Goal: Book appointment/travel/reservation

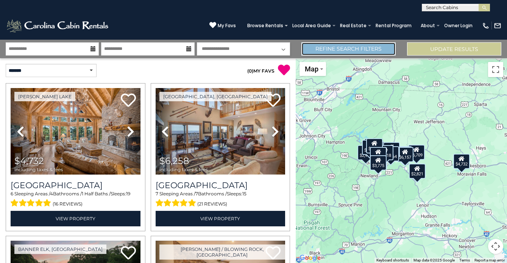
click at [334, 51] on link "Refine Search Filters" at bounding box center [348, 48] width 94 height 13
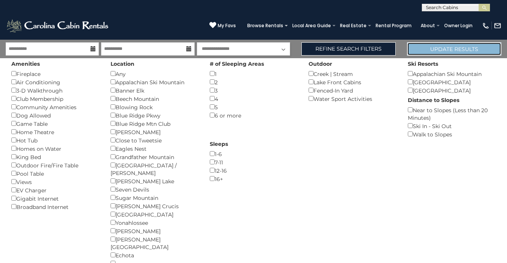
click at [457, 51] on button "Update Results" at bounding box center [454, 48] width 94 height 13
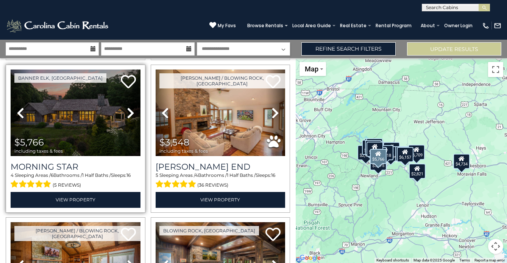
scroll to position [166, 0]
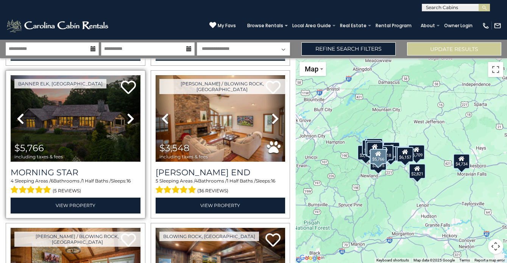
click at [104, 128] on img at bounding box center [76, 118] width 130 height 87
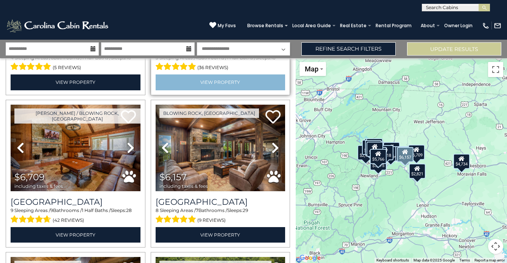
scroll to position [289, 0]
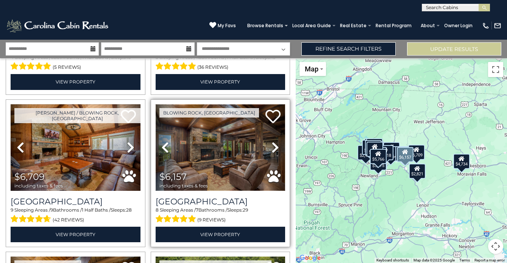
click at [226, 166] on img at bounding box center [221, 147] width 130 height 87
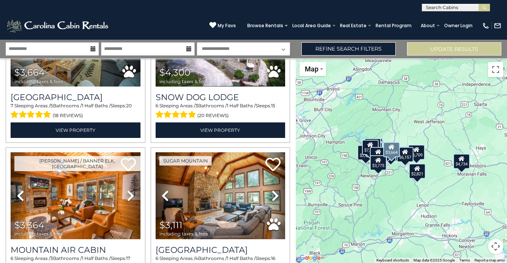
scroll to position [548, 0]
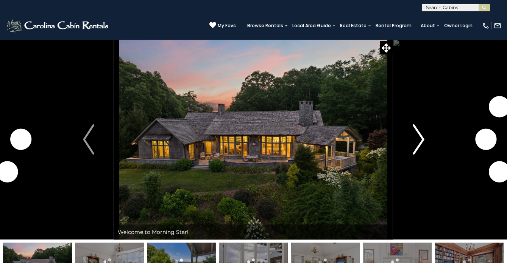
click at [420, 142] on img "Next" at bounding box center [417, 140] width 11 height 30
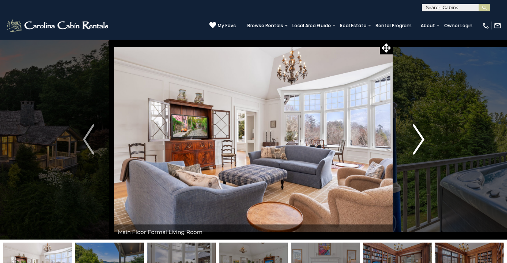
click at [420, 142] on img "Next" at bounding box center [417, 140] width 11 height 30
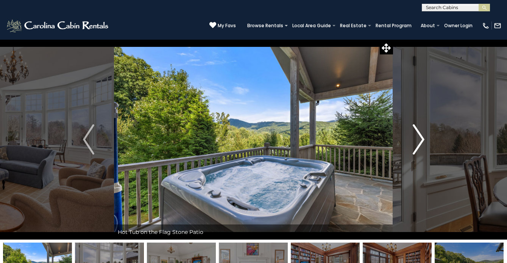
click at [420, 142] on img "Next" at bounding box center [417, 140] width 11 height 30
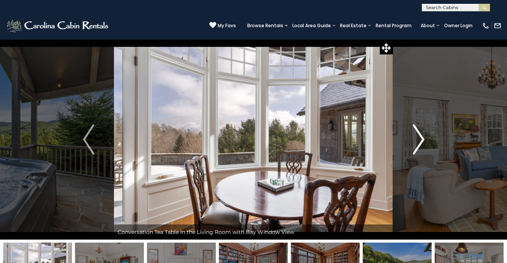
click at [420, 142] on img "Next" at bounding box center [417, 140] width 11 height 30
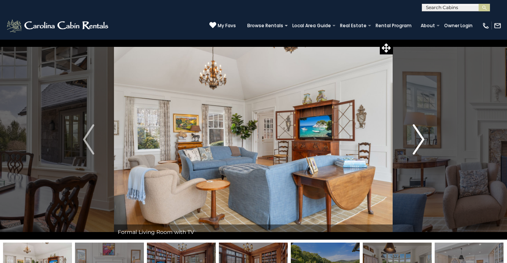
click at [420, 142] on img "Next" at bounding box center [417, 140] width 11 height 30
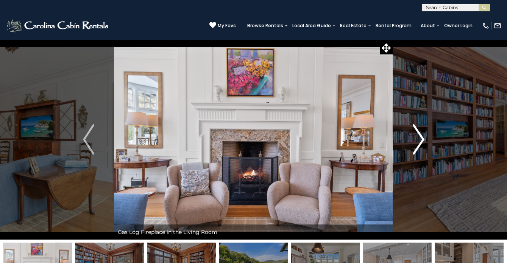
click at [420, 142] on img "Next" at bounding box center [417, 140] width 11 height 30
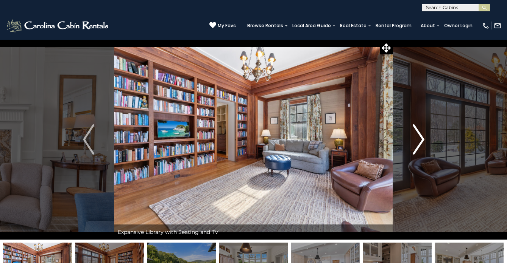
click at [420, 142] on img "Next" at bounding box center [417, 140] width 11 height 30
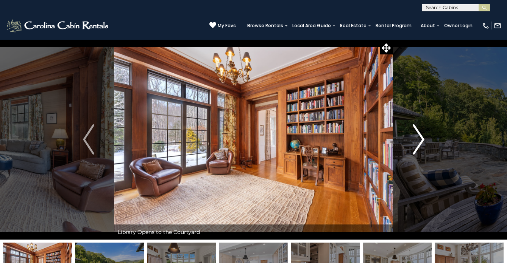
click at [420, 142] on img "Next" at bounding box center [417, 140] width 11 height 30
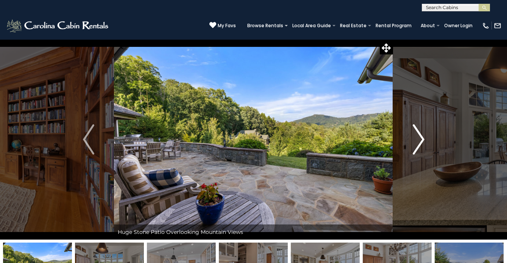
click at [420, 142] on img "Next" at bounding box center [417, 140] width 11 height 30
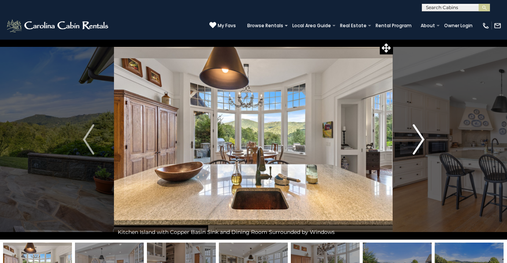
click at [420, 142] on img "Next" at bounding box center [417, 140] width 11 height 30
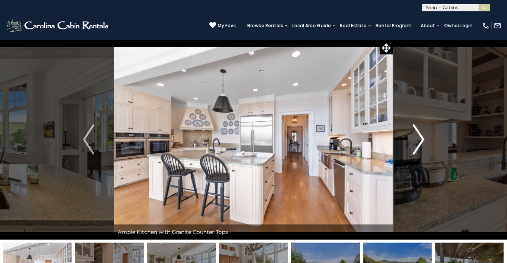
click at [420, 142] on img "Next" at bounding box center [417, 140] width 11 height 30
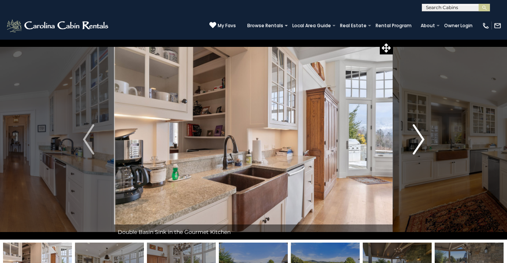
click at [420, 142] on img "Next" at bounding box center [417, 140] width 11 height 30
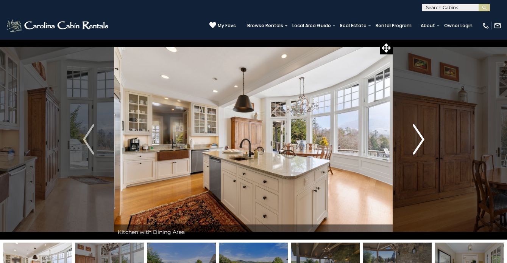
click at [420, 142] on img "Next" at bounding box center [417, 140] width 11 height 30
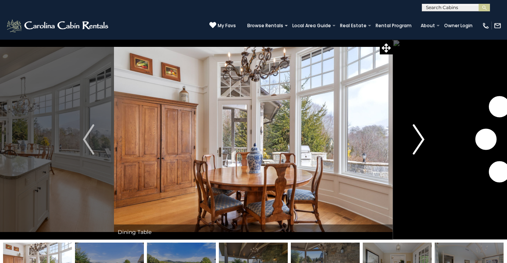
click at [420, 142] on img "Next" at bounding box center [417, 140] width 11 height 30
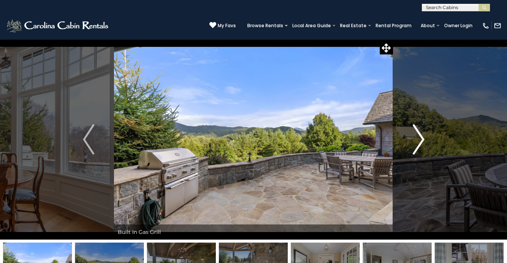
click at [420, 142] on img "Next" at bounding box center [417, 140] width 11 height 30
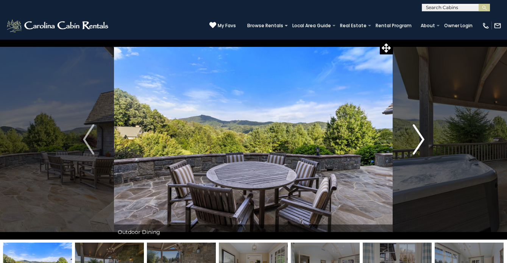
click at [420, 142] on img "Next" at bounding box center [417, 140] width 11 height 30
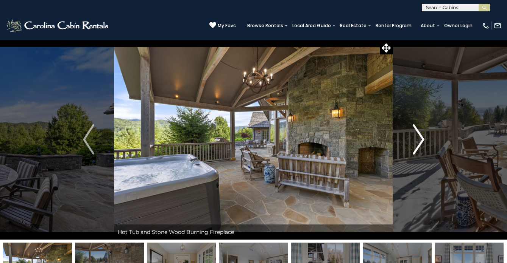
click at [420, 142] on img "Next" at bounding box center [417, 140] width 11 height 30
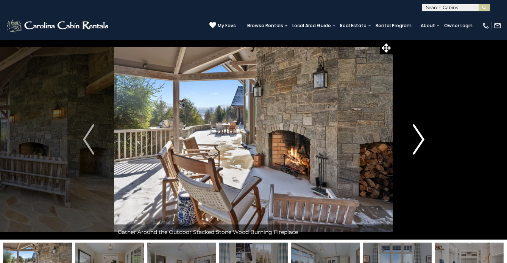
click at [420, 142] on img "Next" at bounding box center [417, 140] width 11 height 30
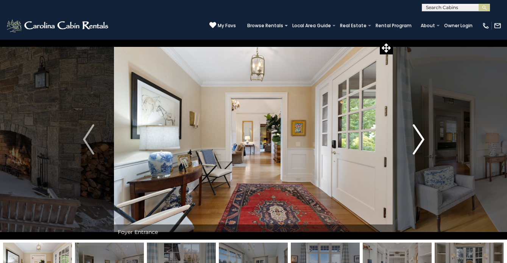
click at [420, 142] on img "Next" at bounding box center [417, 140] width 11 height 30
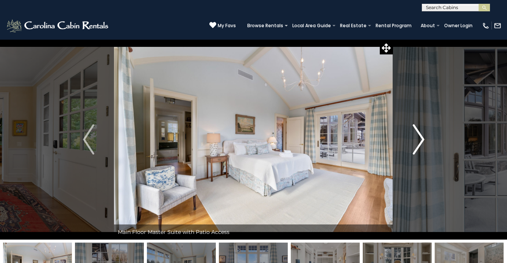
click at [420, 142] on img "Next" at bounding box center [417, 140] width 11 height 30
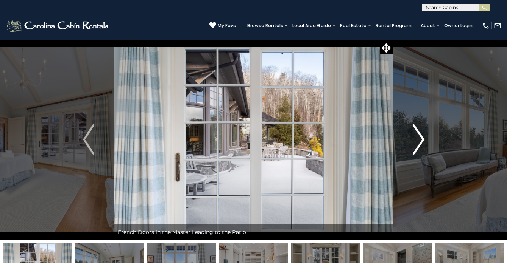
click at [420, 142] on img "Next" at bounding box center [417, 140] width 11 height 30
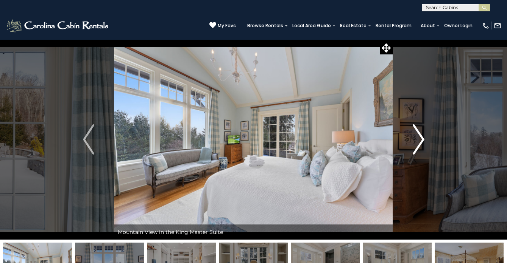
click at [420, 142] on img "Next" at bounding box center [417, 140] width 11 height 30
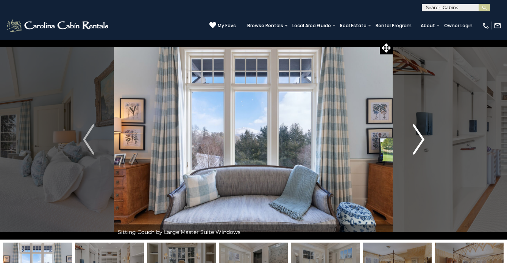
click at [420, 142] on img "Next" at bounding box center [417, 140] width 11 height 30
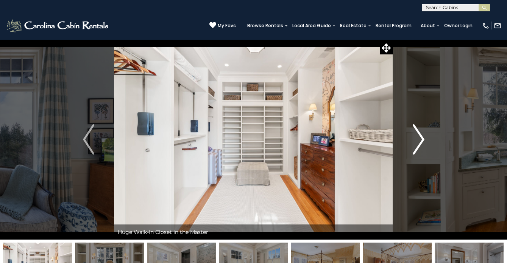
click at [420, 142] on img "Next" at bounding box center [417, 140] width 11 height 30
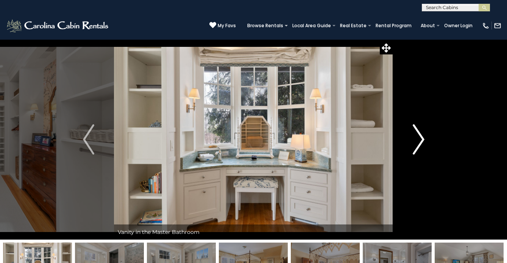
click at [420, 142] on img "Next" at bounding box center [417, 140] width 11 height 30
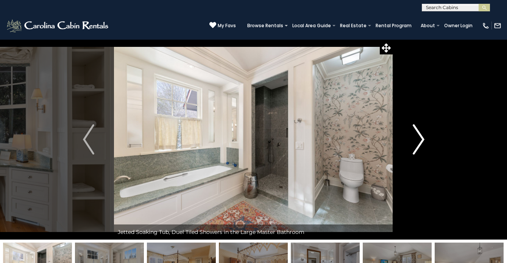
click at [420, 142] on img "Next" at bounding box center [417, 140] width 11 height 30
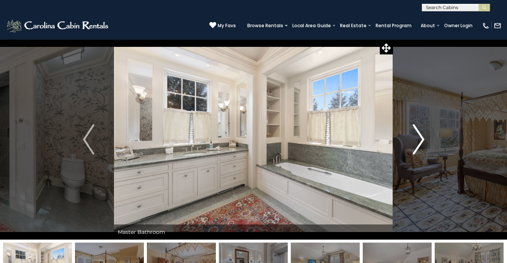
click at [420, 142] on img "Next" at bounding box center [417, 140] width 11 height 30
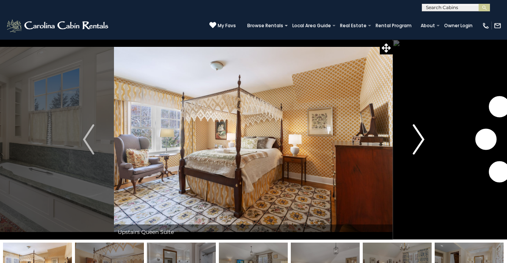
click at [420, 142] on img "Next" at bounding box center [417, 140] width 11 height 30
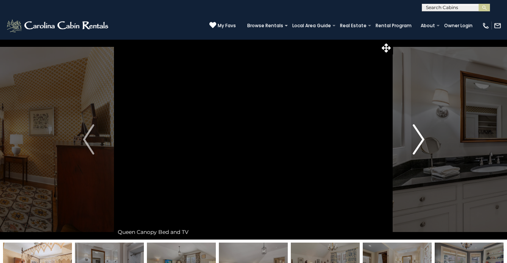
click at [420, 142] on img "Next" at bounding box center [417, 140] width 11 height 30
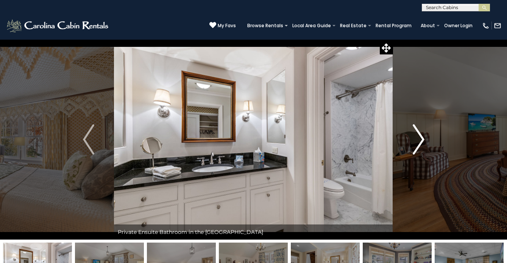
click at [420, 142] on img "Next" at bounding box center [417, 140] width 11 height 30
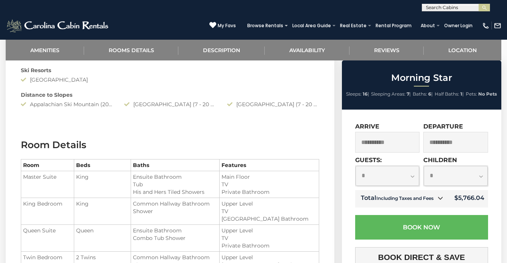
scroll to position [500, 0]
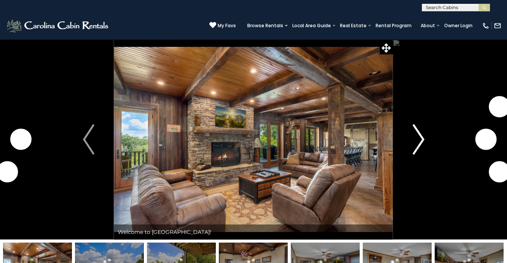
click at [419, 141] on img "Next" at bounding box center [417, 140] width 11 height 30
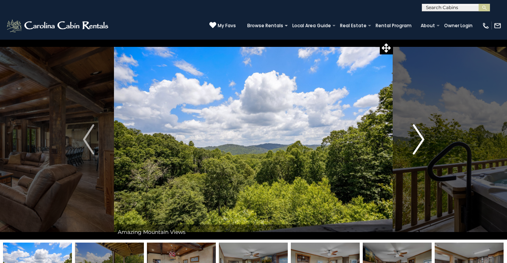
click at [419, 141] on img "Next" at bounding box center [417, 140] width 11 height 30
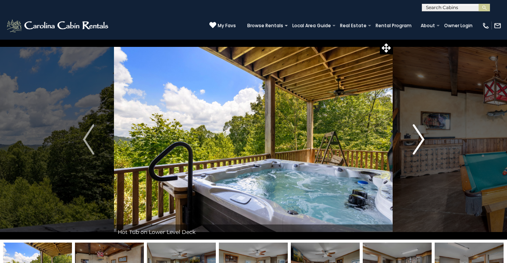
click at [419, 141] on img "Next" at bounding box center [417, 140] width 11 height 30
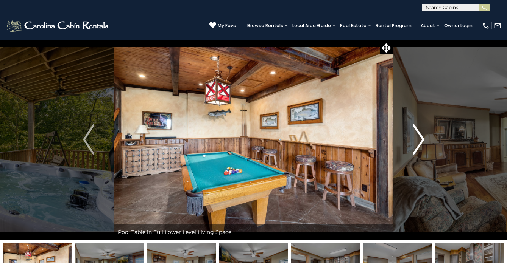
click at [419, 141] on img "Next" at bounding box center [417, 140] width 11 height 30
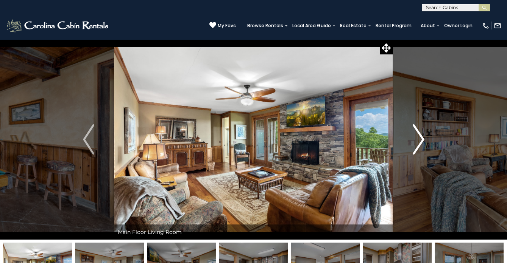
click at [419, 141] on img "Next" at bounding box center [417, 140] width 11 height 30
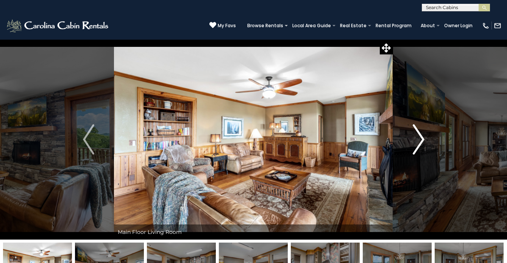
click at [419, 141] on img "Next" at bounding box center [417, 140] width 11 height 30
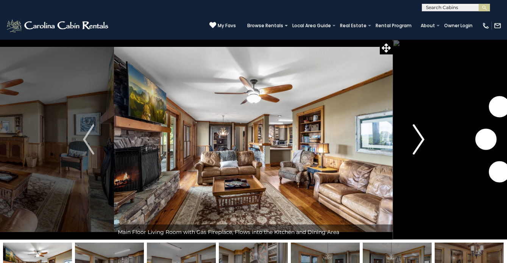
click at [419, 141] on img "Next" at bounding box center [417, 140] width 11 height 30
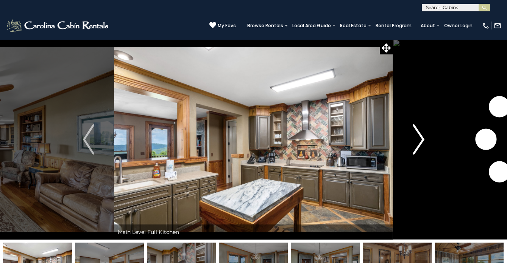
click at [419, 141] on img "Next" at bounding box center [417, 140] width 11 height 30
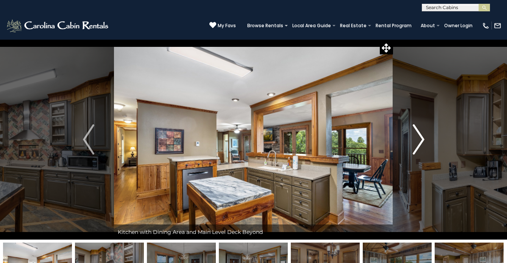
click at [419, 141] on img "Next" at bounding box center [417, 140] width 11 height 30
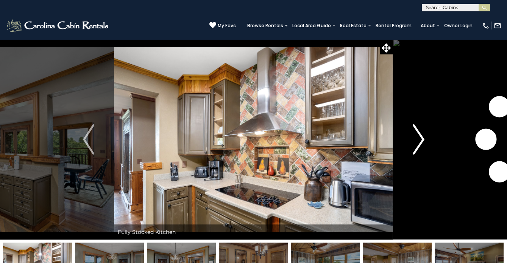
click at [419, 141] on img "Next" at bounding box center [417, 140] width 11 height 30
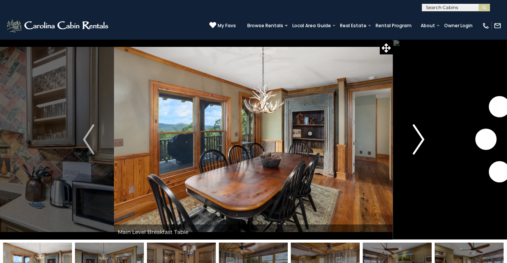
click at [419, 141] on img "Next" at bounding box center [417, 140] width 11 height 30
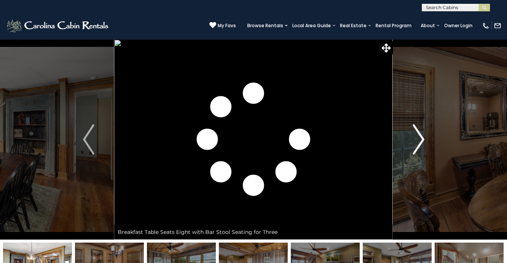
click at [419, 141] on img "Next" at bounding box center [417, 140] width 11 height 30
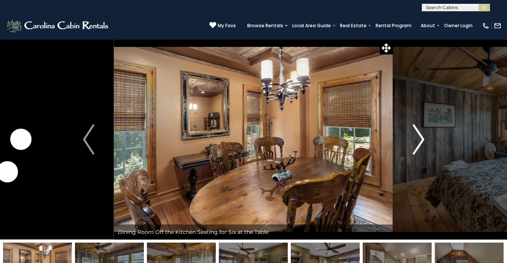
click at [419, 141] on img "Next" at bounding box center [417, 140] width 11 height 30
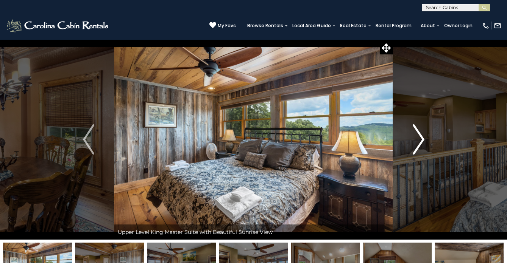
click at [419, 141] on img "Next" at bounding box center [417, 140] width 11 height 30
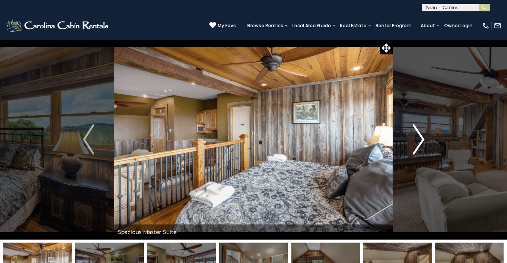
click at [419, 141] on img "Next" at bounding box center [417, 140] width 11 height 30
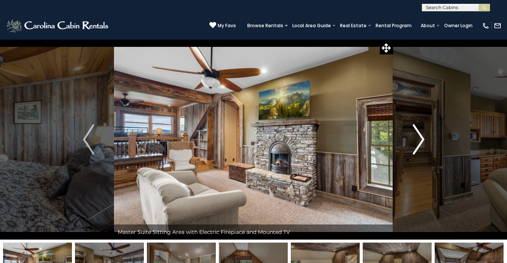
click at [419, 141] on img "Next" at bounding box center [417, 140] width 11 height 30
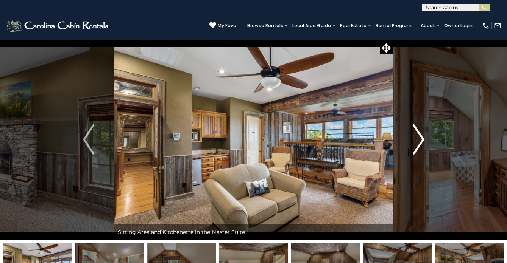
click at [419, 141] on img "Next" at bounding box center [417, 140] width 11 height 30
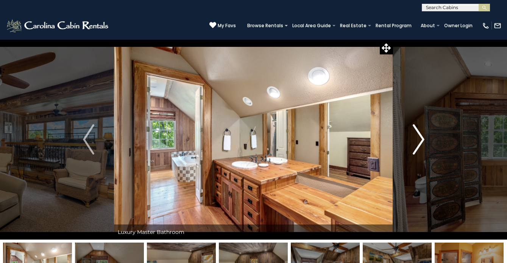
click at [419, 141] on img "Next" at bounding box center [417, 140] width 11 height 30
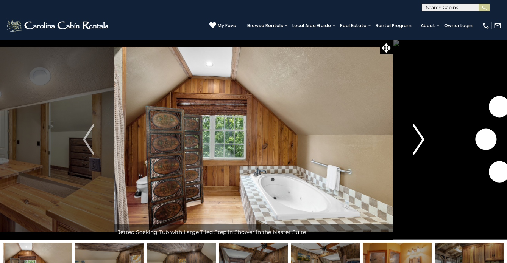
click at [419, 141] on img "Next" at bounding box center [417, 140] width 11 height 30
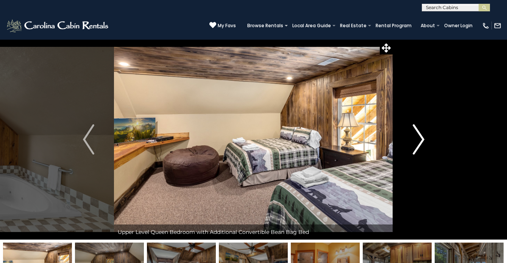
click at [419, 141] on img "Next" at bounding box center [417, 140] width 11 height 30
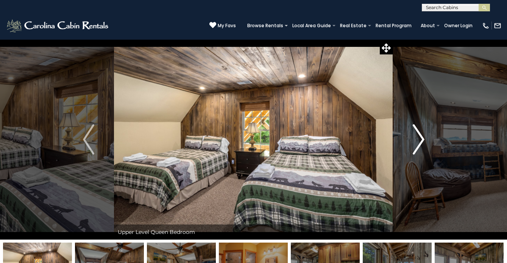
click at [419, 141] on img "Next" at bounding box center [417, 140] width 11 height 30
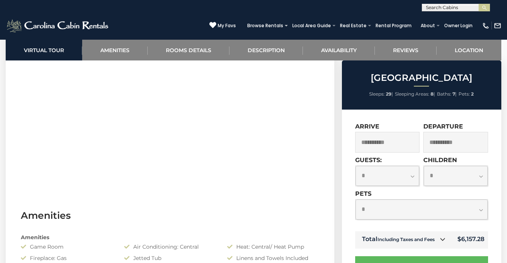
scroll to position [417, 0]
